Goal: Task Accomplishment & Management: Manage account settings

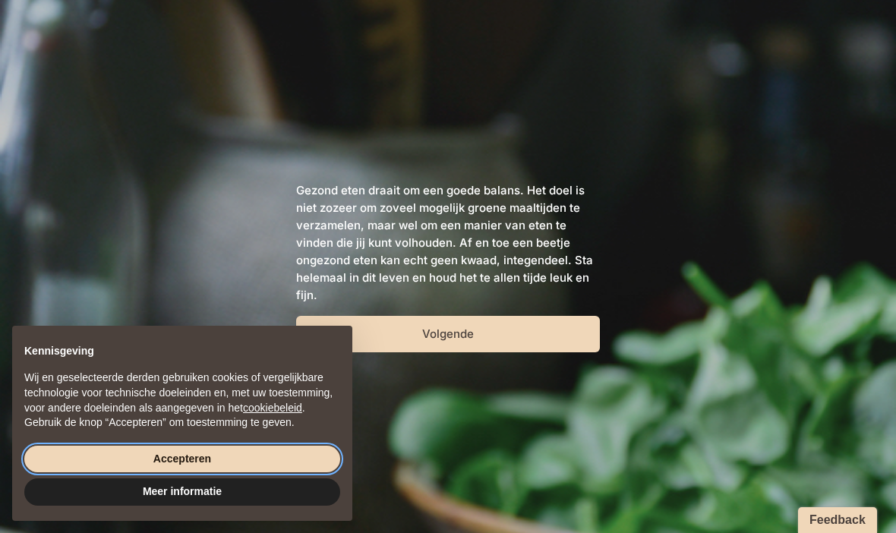
click at [202, 460] on button "Accepteren" at bounding box center [182, 459] width 316 height 27
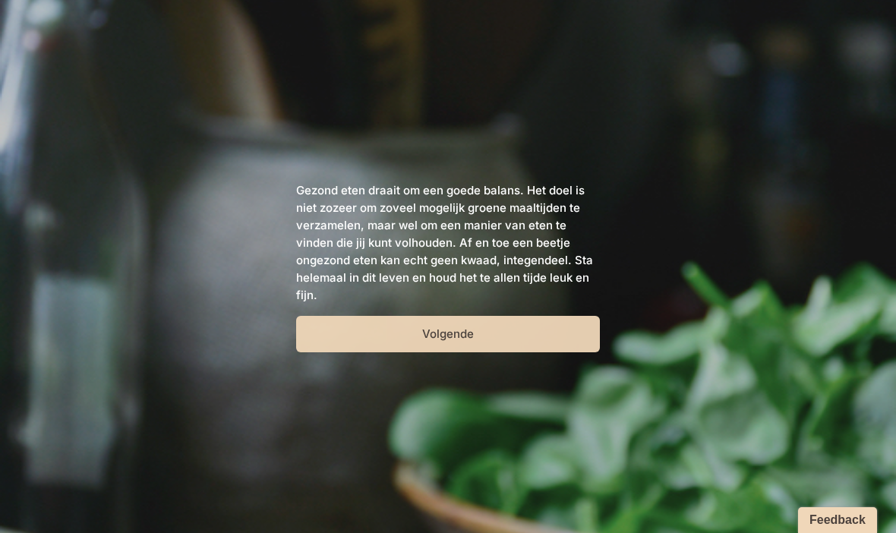
click at [448, 346] on button "Volgende" at bounding box center [448, 334] width 304 height 36
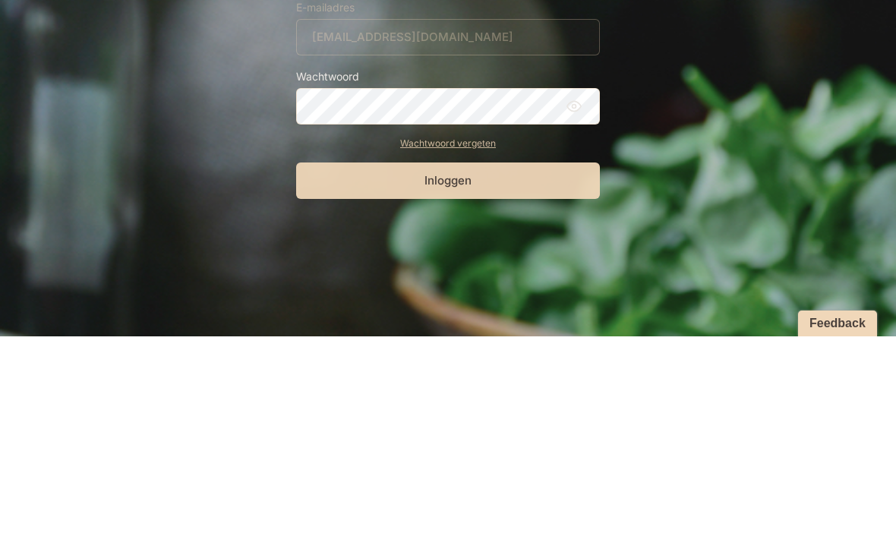
click at [452, 359] on button "Inloggen" at bounding box center [448, 377] width 304 height 36
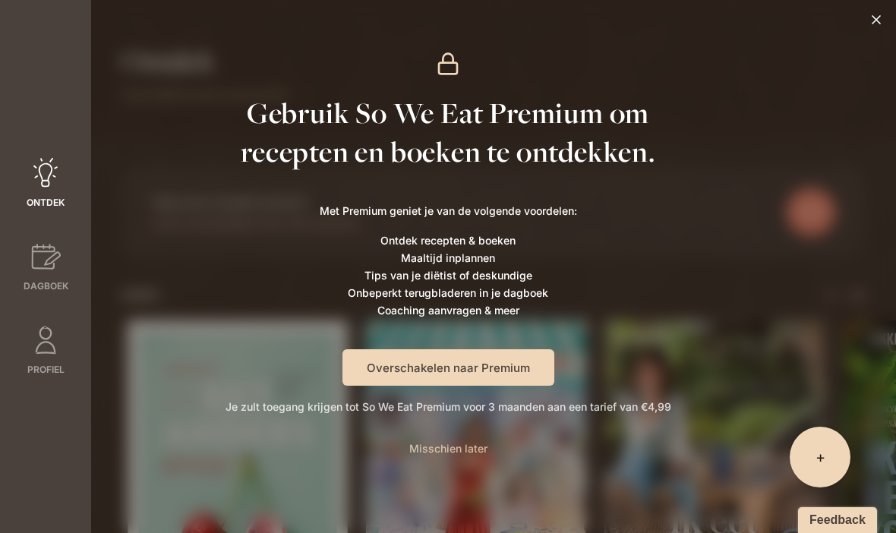
click at [456, 453] on span "Misschien later" at bounding box center [448, 448] width 78 height 13
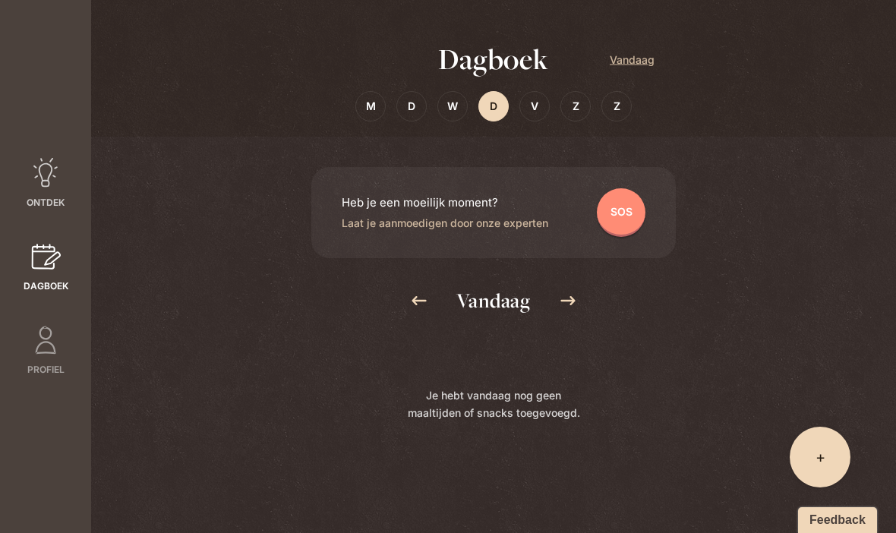
click at [50, 159] on icon at bounding box center [45, 173] width 30 height 30
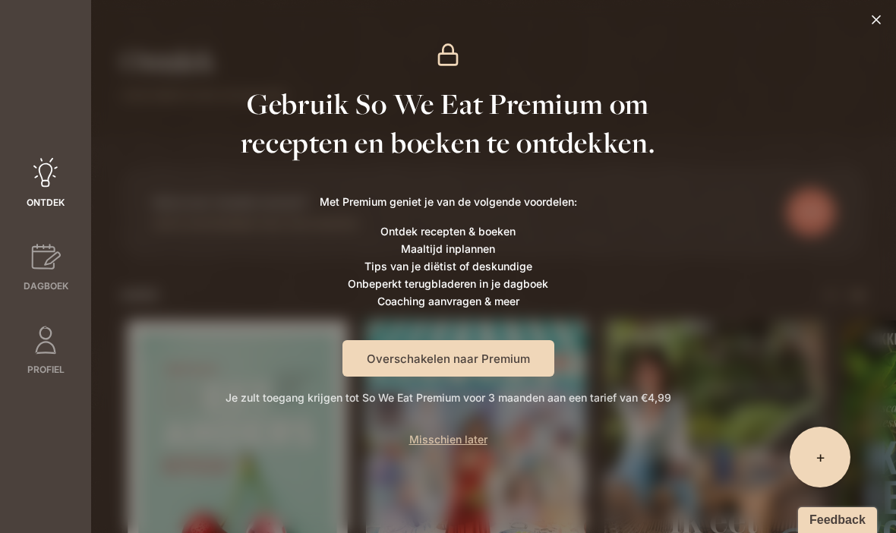
scroll to position [9, 0]
click at [427, 445] on span "Misschien later" at bounding box center [448, 439] width 78 height 13
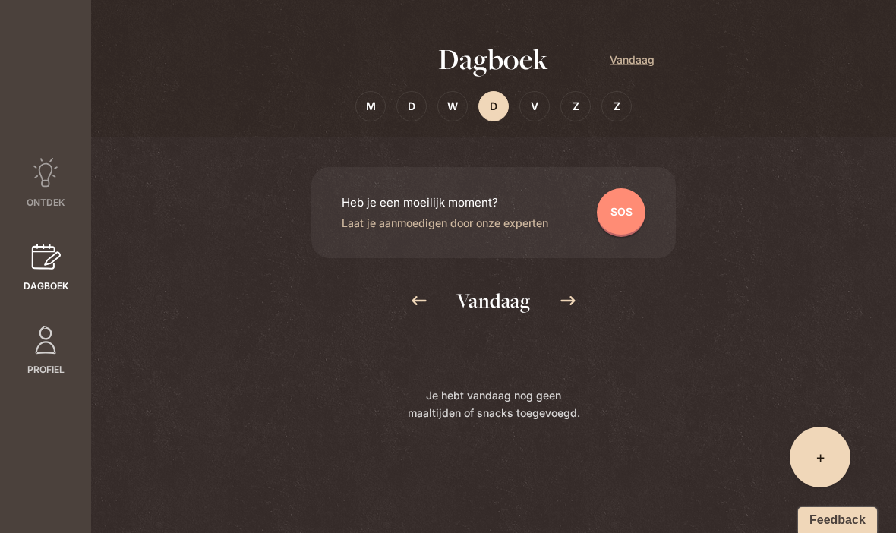
click at [42, 336] on link "Profiel" at bounding box center [45, 351] width 91 height 52
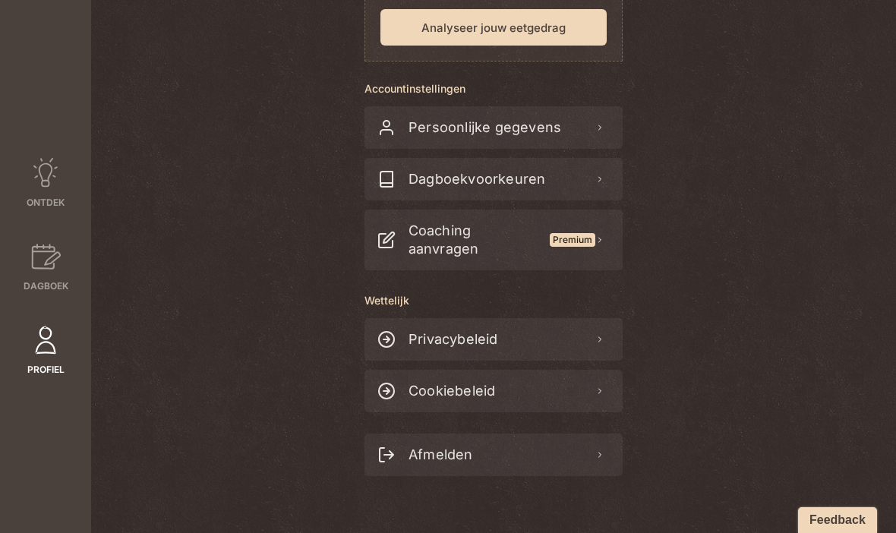
scroll to position [220, 0]
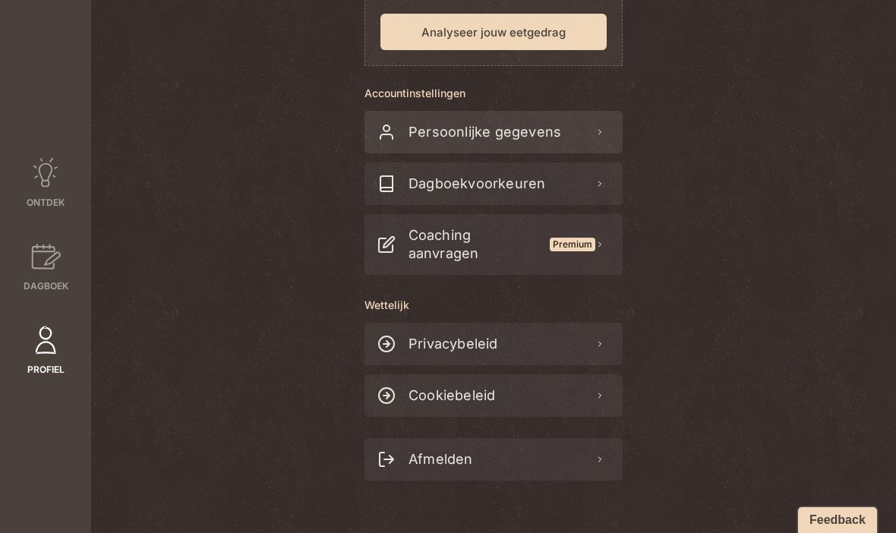
click at [596, 131] on icon at bounding box center [600, 132] width 9 height 9
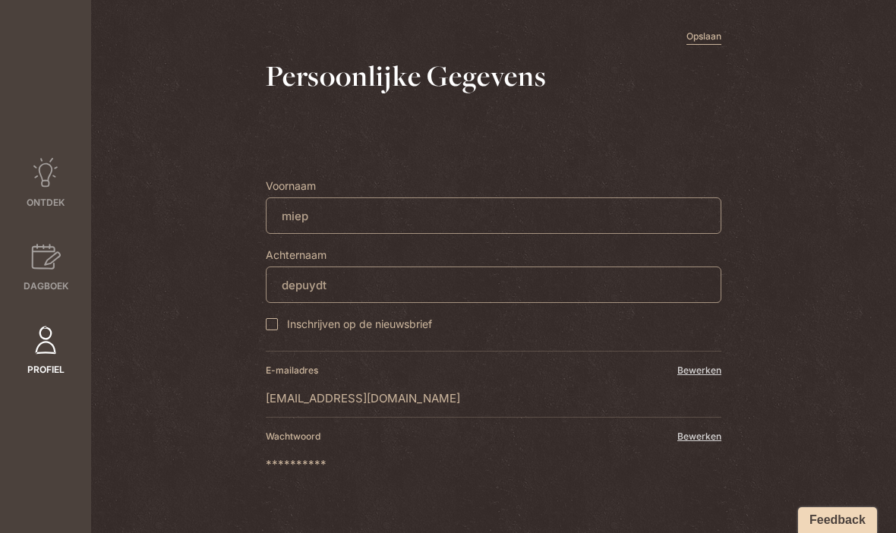
scroll to position [8, 0]
click at [702, 41] on button "Opslaan" at bounding box center [704, 37] width 35 height 15
click at [55, 330] on link "Profiel" at bounding box center [45, 351] width 91 height 52
click at [59, 325] on icon at bounding box center [45, 340] width 30 height 30
click at [44, 248] on link "Dagboek" at bounding box center [45, 268] width 91 height 52
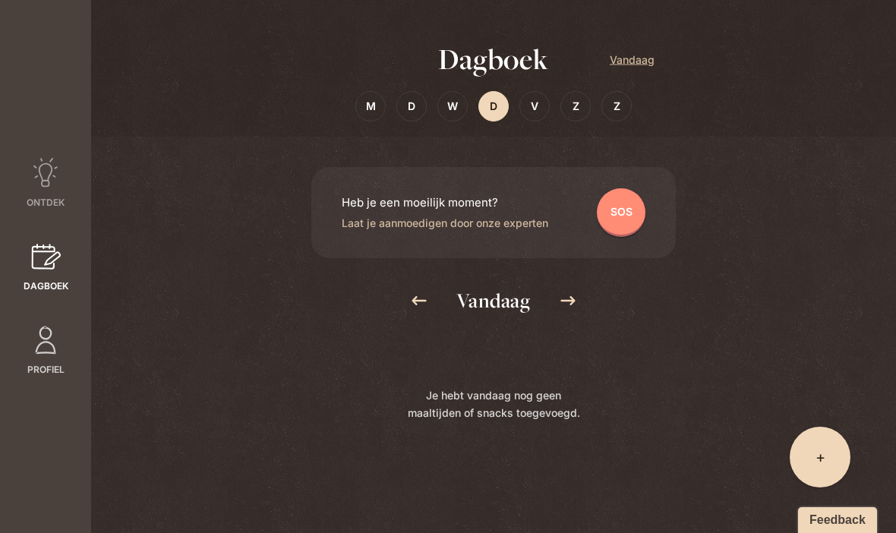
click at [48, 325] on icon at bounding box center [45, 340] width 30 height 30
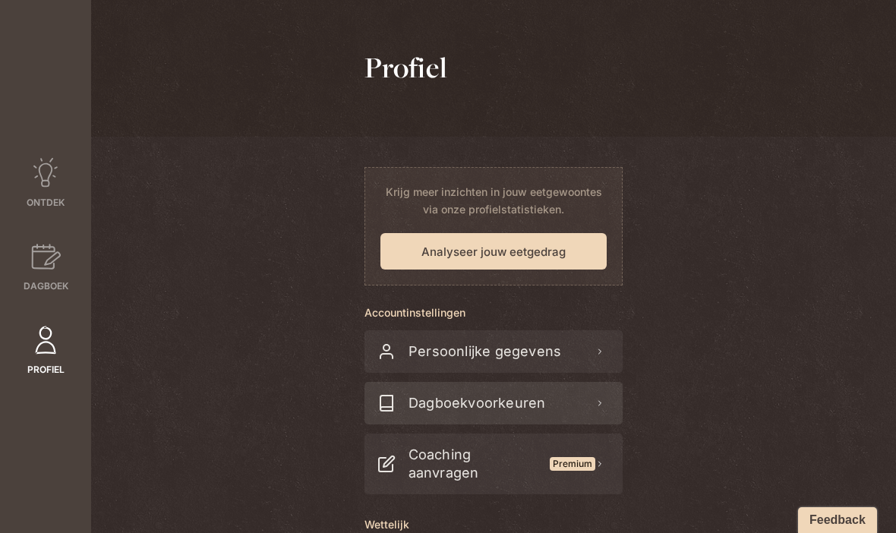
click at [586, 403] on div "Dagboekvoorkeuren" at bounding box center [494, 403] width 258 height 43
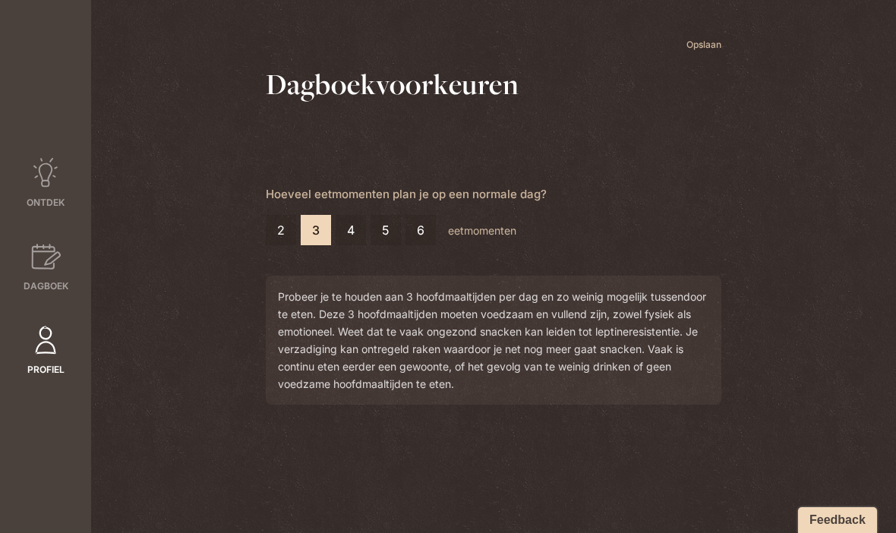
click at [717, 44] on button "Opslaan" at bounding box center [704, 45] width 35 height 15
click at [190, 332] on div "Terug Opslaan Dagboekvoorkeuren Hoeveel eetmomenten plan je op een normale dag?…" at bounding box center [493, 227] width 805 height 455
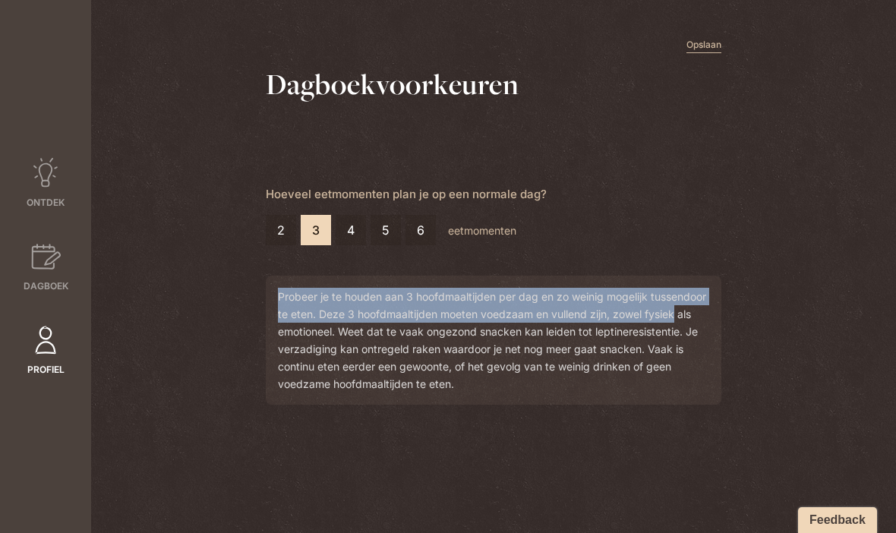
click at [161, 227] on div "Terug Opslaan Dagboekvoorkeuren Hoeveel eetmomenten plan je op een normale dag?…" at bounding box center [493, 227] width 805 height 455
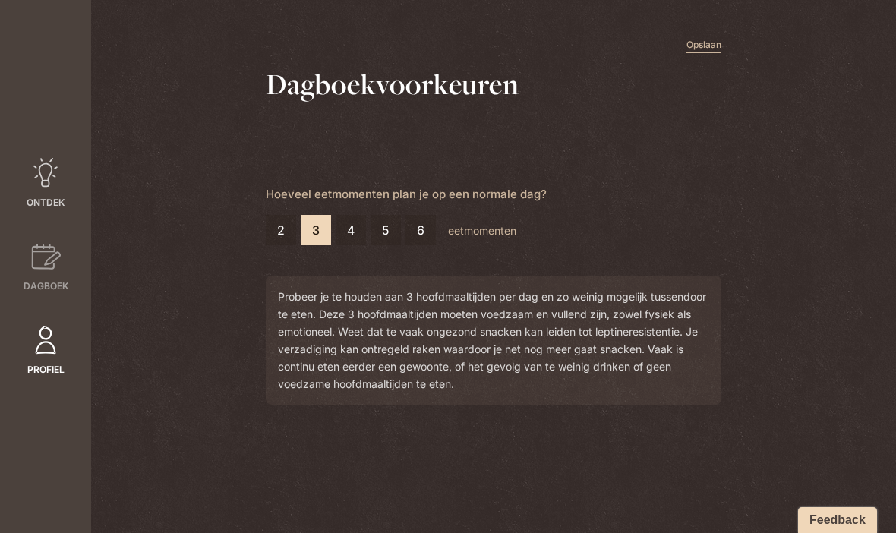
click at [48, 158] on icon at bounding box center [45, 173] width 30 height 30
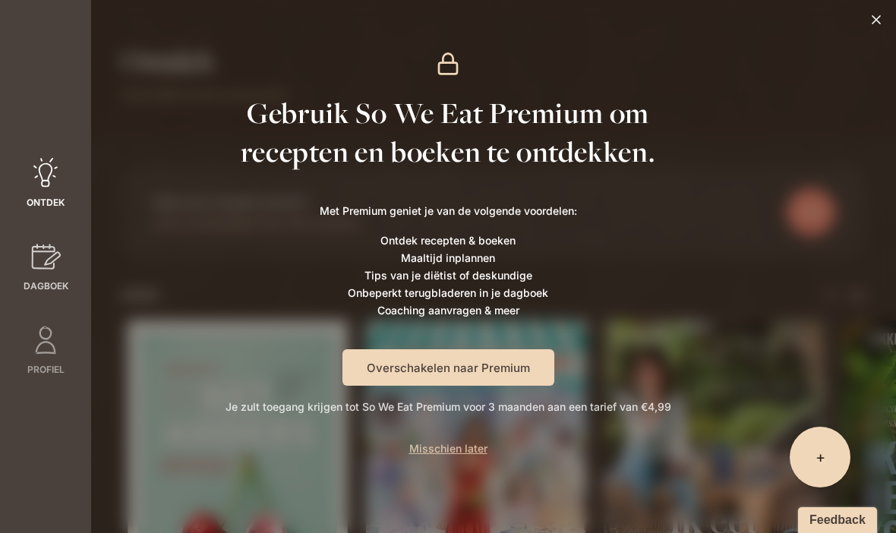
click at [36, 243] on icon at bounding box center [45, 257] width 30 height 30
click at [869, 27] on icon at bounding box center [876, 19] width 15 height 15
